Goal: Download file/media

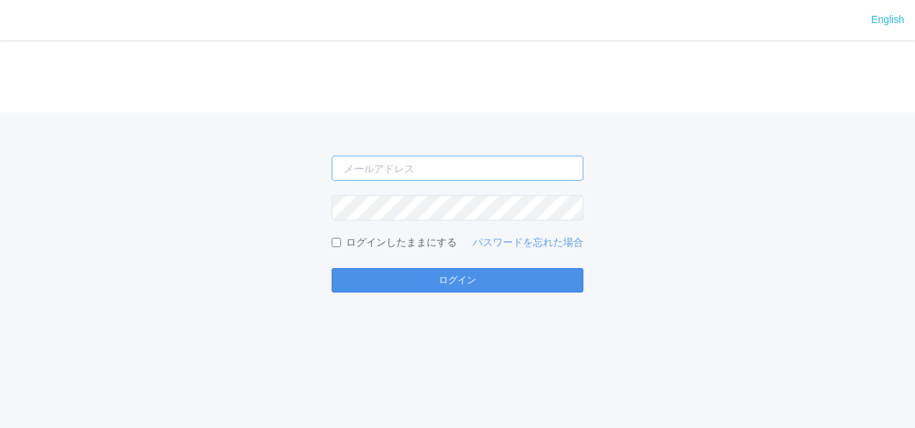
type input "[PERSON_NAME][EMAIL_ADDRESS][DOMAIN_NAME]"
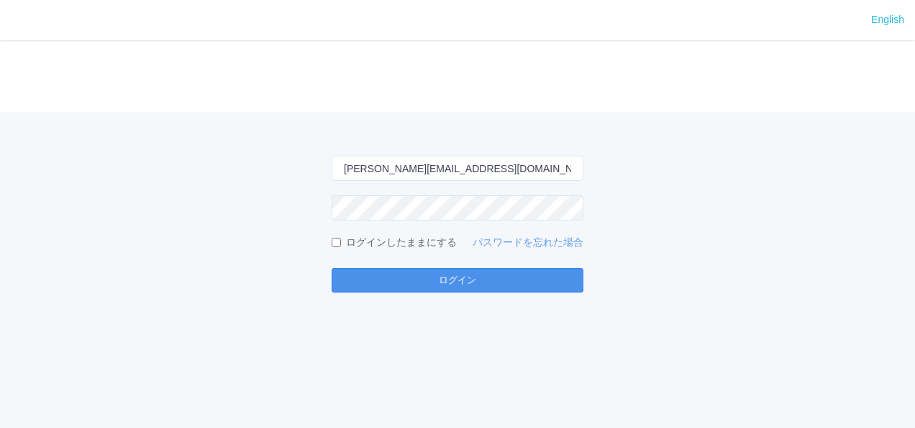
click at [458, 271] on button "ログイン" at bounding box center [458, 280] width 252 height 24
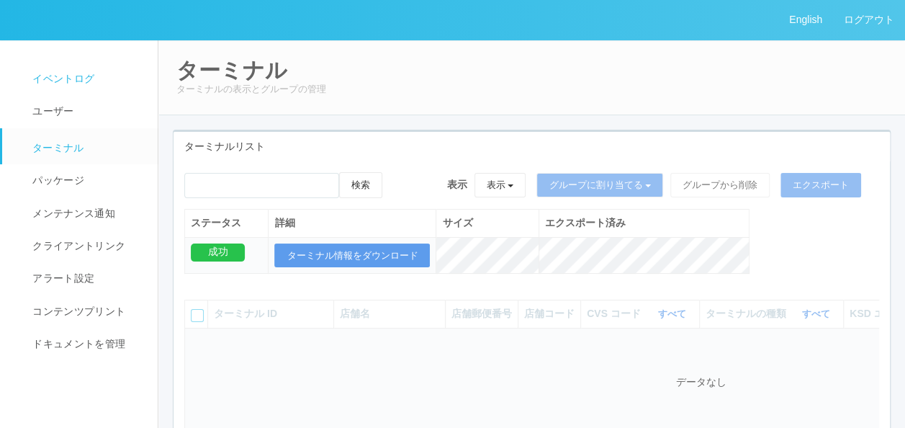
click at [55, 76] on span "イベントログ" at bounding box center [61, 79] width 65 height 12
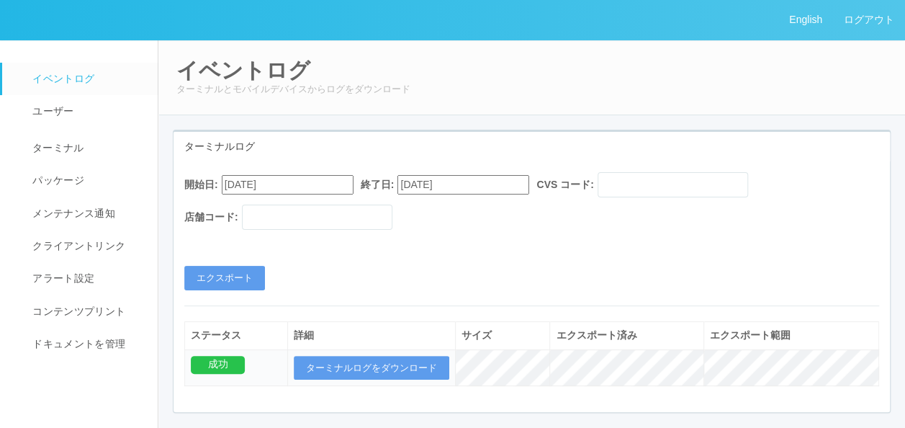
click at [295, 185] on input "[DATE]" at bounding box center [288, 184] width 132 height 19
click at [245, 207] on button "button" at bounding box center [239, 204] width 12 height 4
type input "[DATE]"
click at [223, 276] on button "エクスポート" at bounding box center [224, 278] width 81 height 24
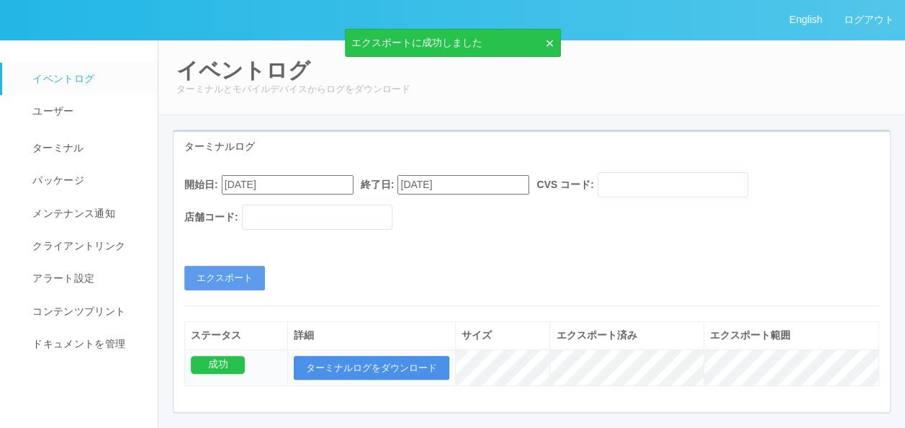
click at [371, 364] on button "ターミナルログをダウンロード" at bounding box center [371, 368] width 155 height 24
